Goal: Check status: Check status

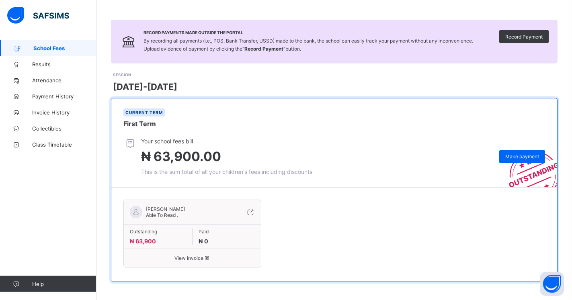
scroll to position [43, 0]
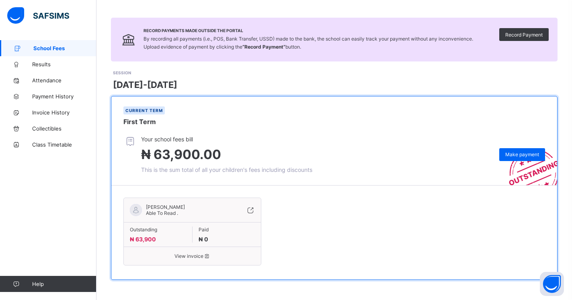
click at [191, 256] on span "View invoice" at bounding box center [192, 256] width 125 height 6
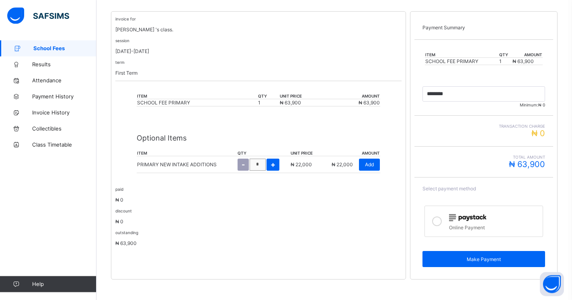
scroll to position [158, 0]
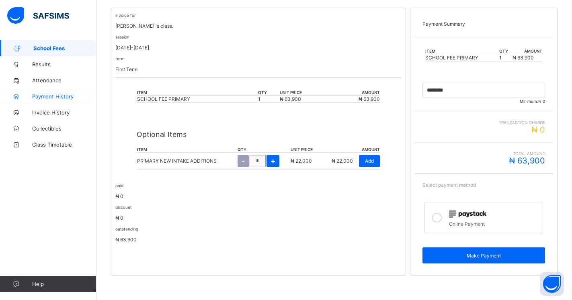
click at [61, 97] on span "Payment History" at bounding box center [64, 96] width 64 height 6
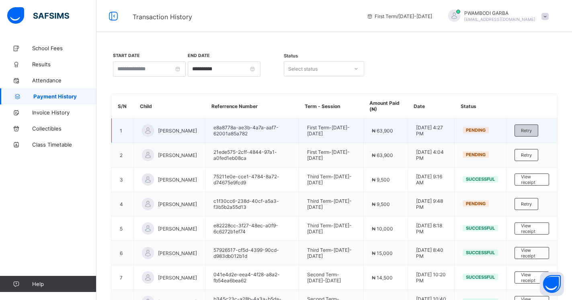
click at [532, 130] on span "Retry" at bounding box center [526, 131] width 11 height 6
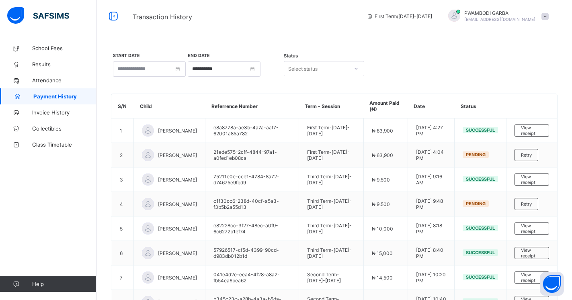
click at [56, 52] on link "School Fees" at bounding box center [48, 48] width 97 height 16
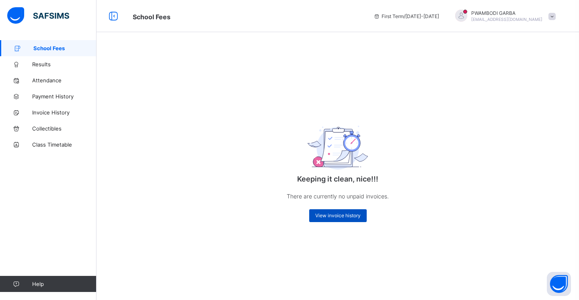
click at [341, 216] on span "View invoice history" at bounding box center [337, 216] width 45 height 6
click at [325, 213] on span "View invoice history" at bounding box center [337, 216] width 45 height 6
click at [342, 218] on span "View invoice history" at bounding box center [337, 216] width 45 height 6
click at [60, 98] on span "Payment History" at bounding box center [64, 96] width 64 height 6
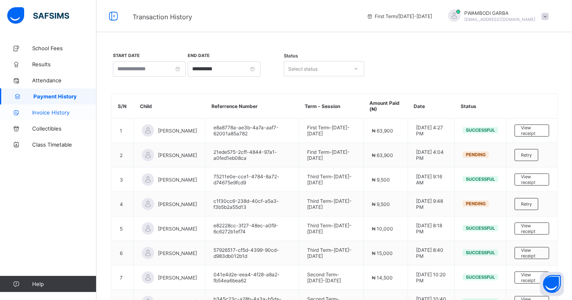
click at [50, 113] on span "Invoice History" at bounding box center [64, 112] width 64 height 6
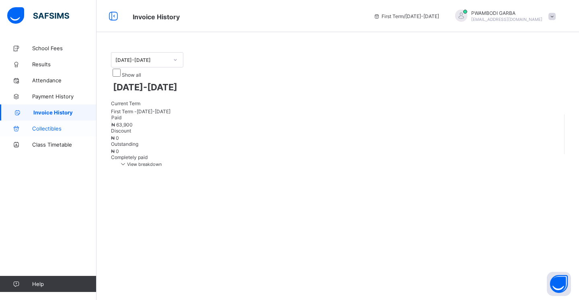
click at [49, 128] on span "Collectibles" at bounding box center [64, 129] width 64 height 6
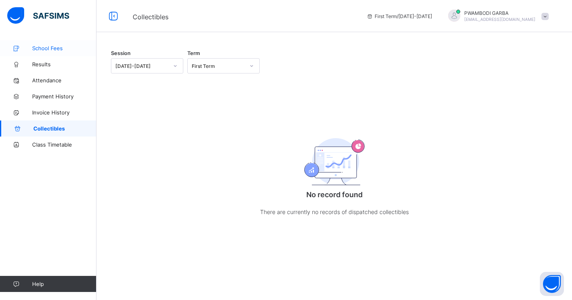
click at [50, 46] on span "School Fees" at bounding box center [64, 48] width 64 height 6
